Goal: Information Seeking & Learning: Learn about a topic

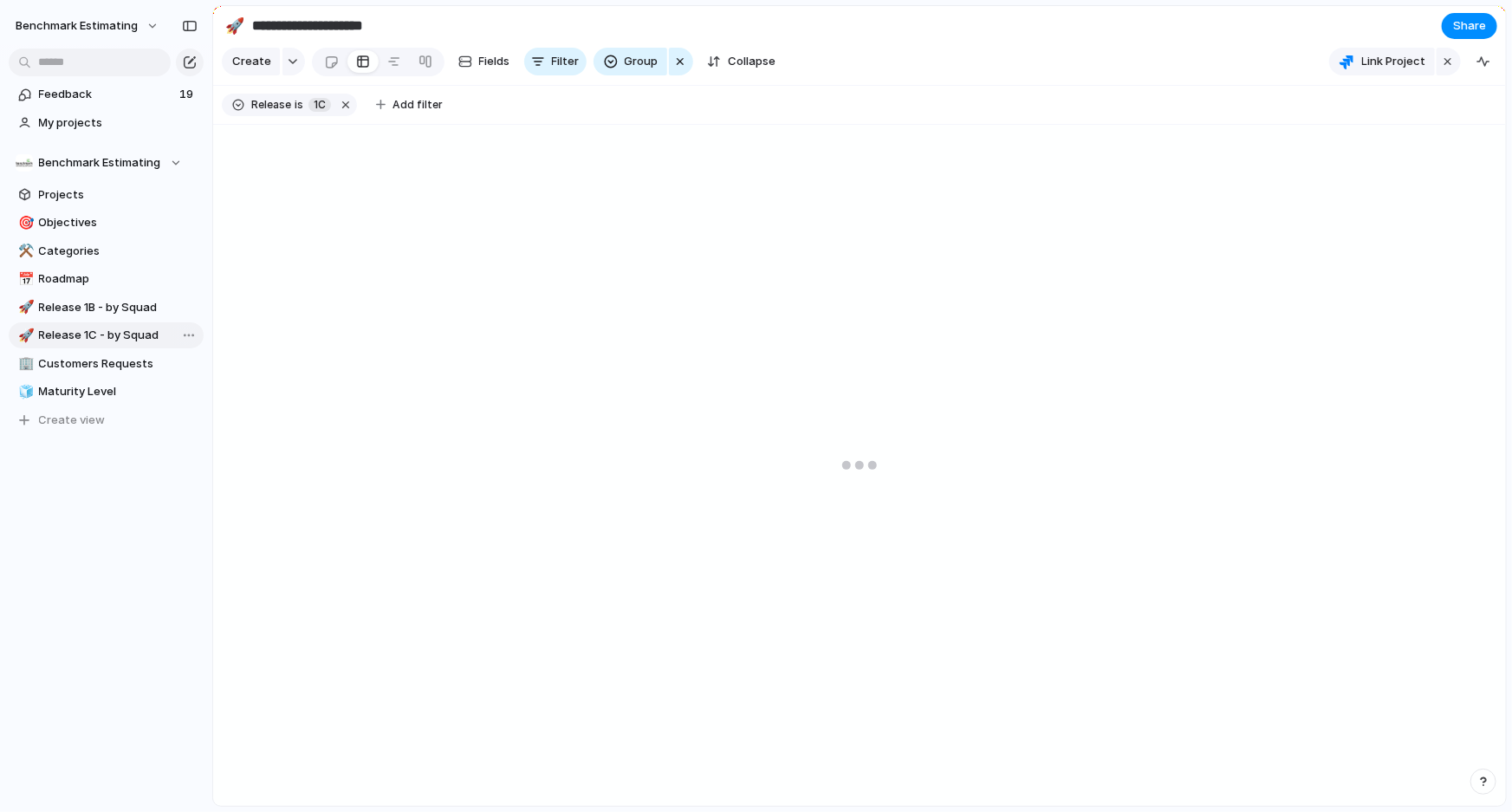
click at [92, 334] on span "Release 1C - by Squad" at bounding box center [118, 335] width 158 height 17
